Goal: Task Accomplishment & Management: Use online tool/utility

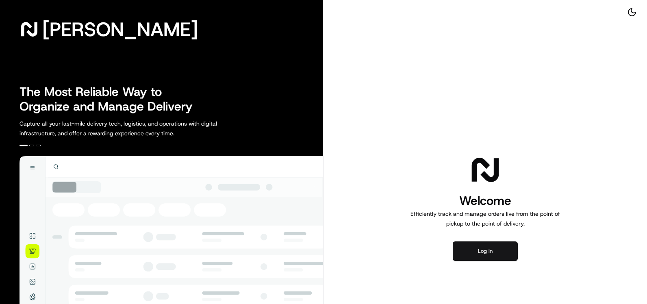
click at [489, 249] on button "Log in" at bounding box center [485, 251] width 65 height 20
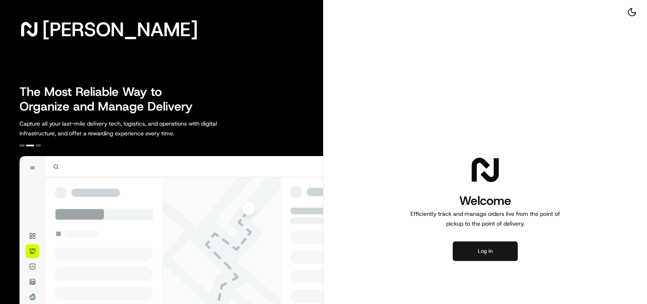
click at [483, 250] on button "Log in" at bounding box center [485, 251] width 65 height 20
